Goal: Find specific page/section: Find specific page/section

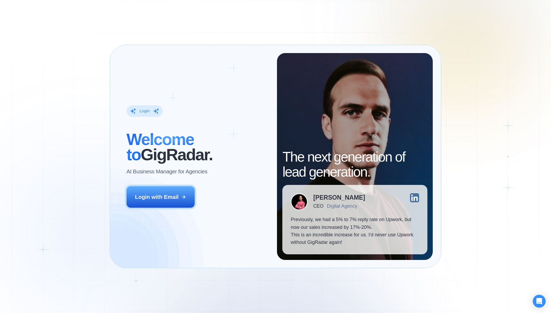
click at [172, 186] on div "Login ‍ Welcome to GigRadar. AI Business Manager for Agencies Login with Email" at bounding box center [197, 156] width 159 height 207
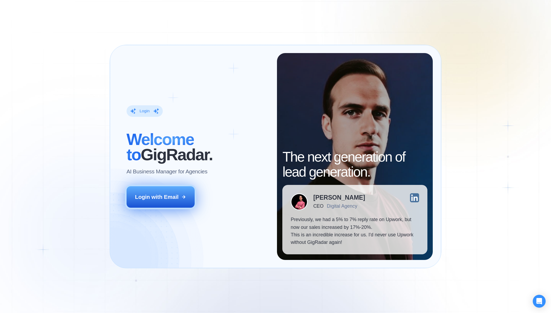
click at [168, 193] on button "Login with Email" at bounding box center [161, 196] width 68 height 21
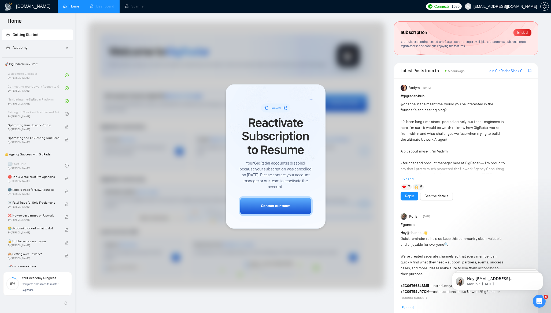
click at [103, 5] on li "Dashboard" at bounding box center [101, 6] width 35 height 13
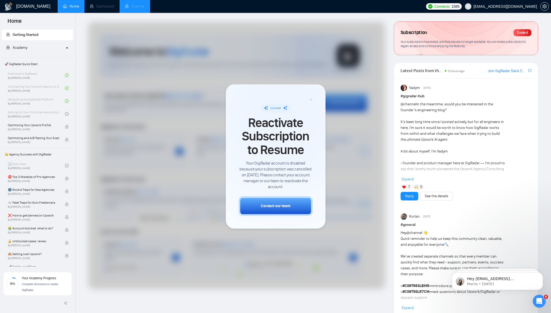
click at [132, 9] on li "Scanner" at bounding box center [135, 6] width 31 height 13
